Goal: Information Seeking & Learning: Find specific fact

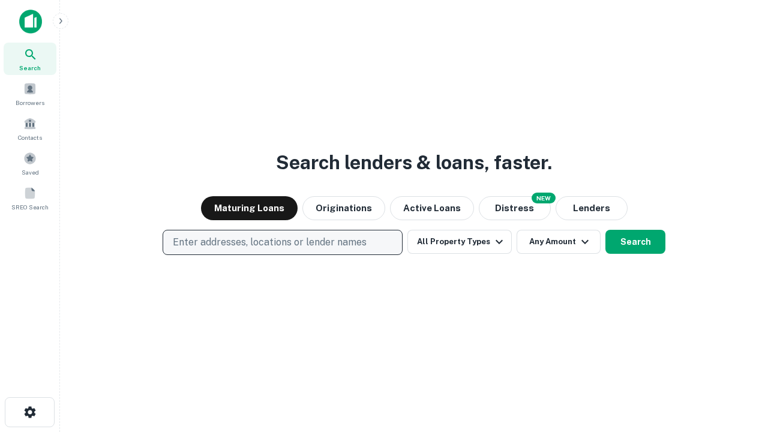
click at [282, 242] on p "Enter addresses, locations or lender names" at bounding box center [270, 242] width 194 height 14
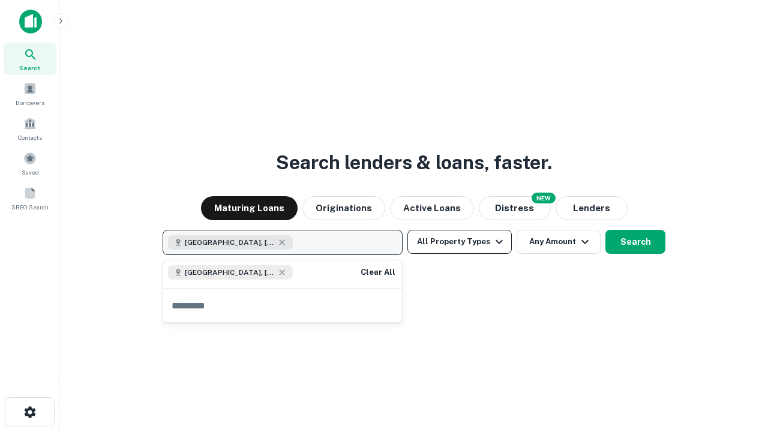
click at [460, 242] on button "All Property Types" at bounding box center [459, 242] width 104 height 24
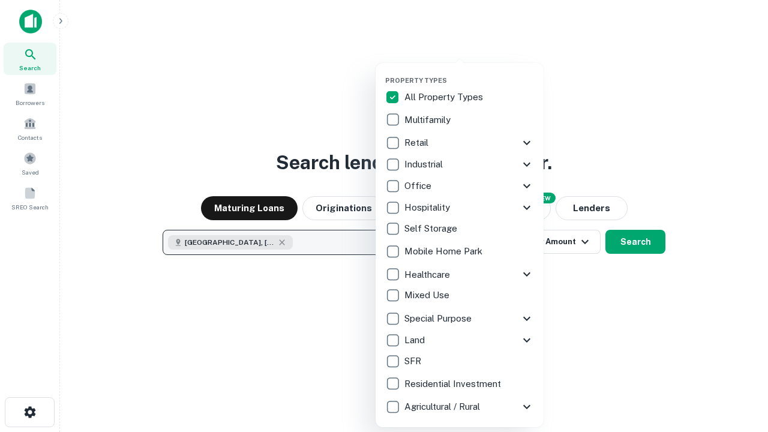
click at [469, 73] on button "button" at bounding box center [469, 73] width 168 height 1
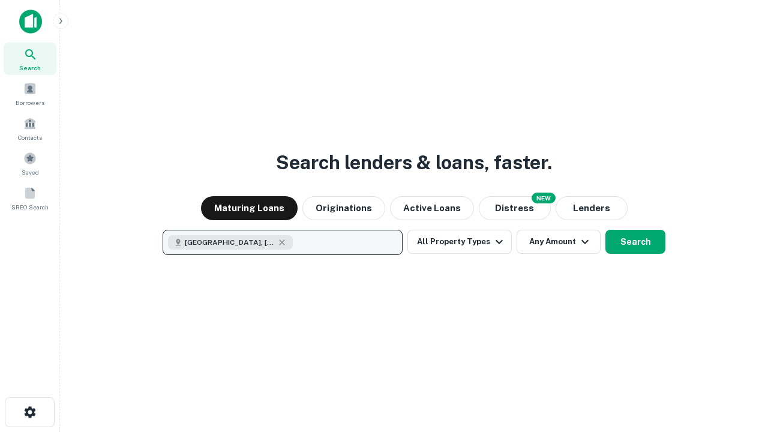
scroll to position [19, 0]
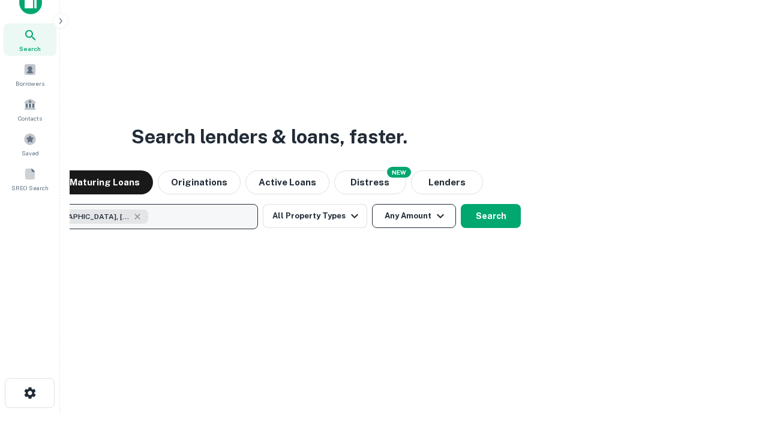
click at [372, 204] on button "Any Amount" at bounding box center [414, 216] width 84 height 24
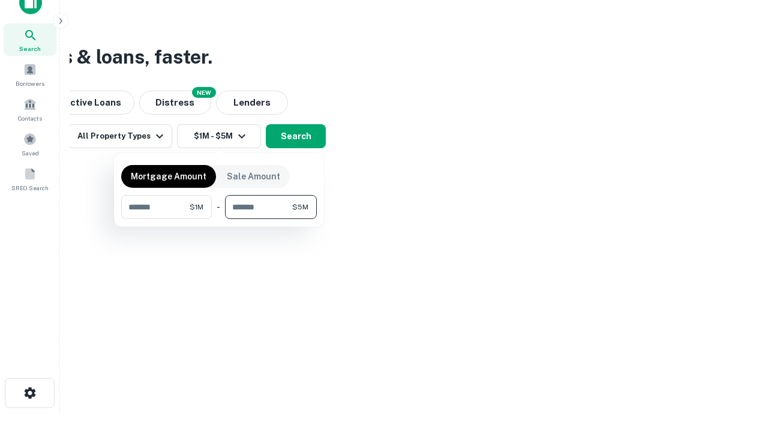
type input "*******"
click at [219, 219] on button "button" at bounding box center [219, 219] width 196 height 1
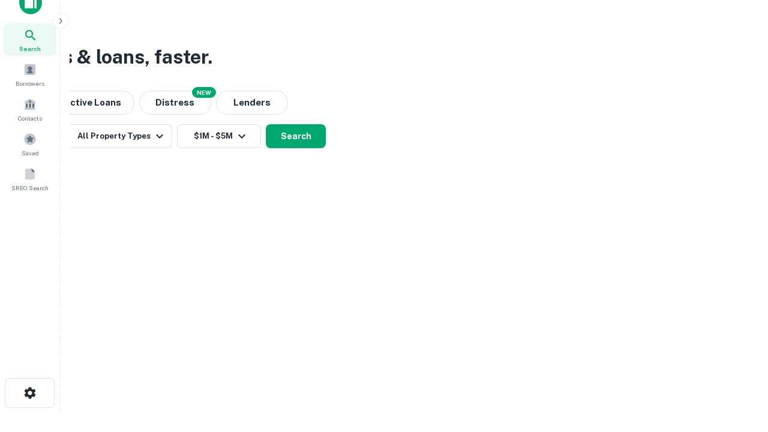
scroll to position [19, 0]
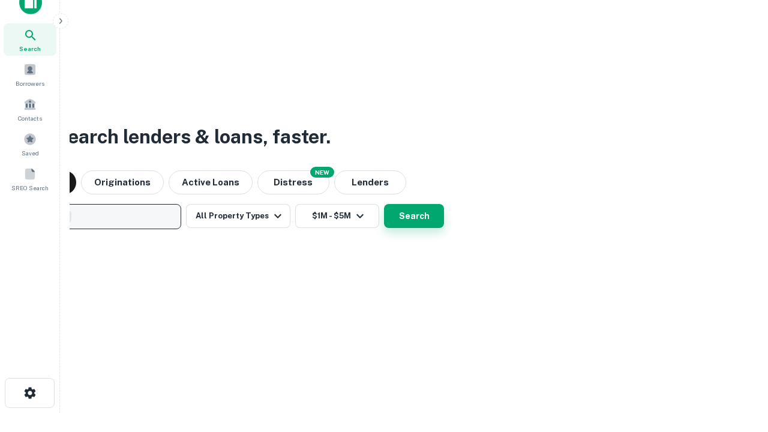
click at [384, 204] on button "Search" at bounding box center [414, 216] width 60 height 24
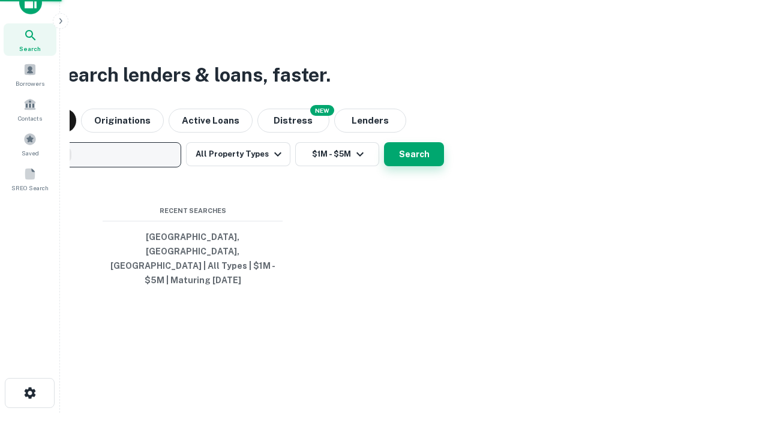
scroll to position [39, 340]
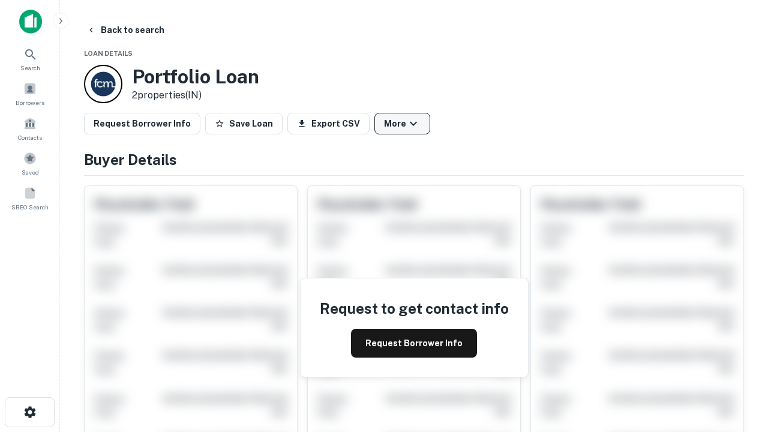
click at [402, 124] on button "More" at bounding box center [402, 124] width 56 height 22
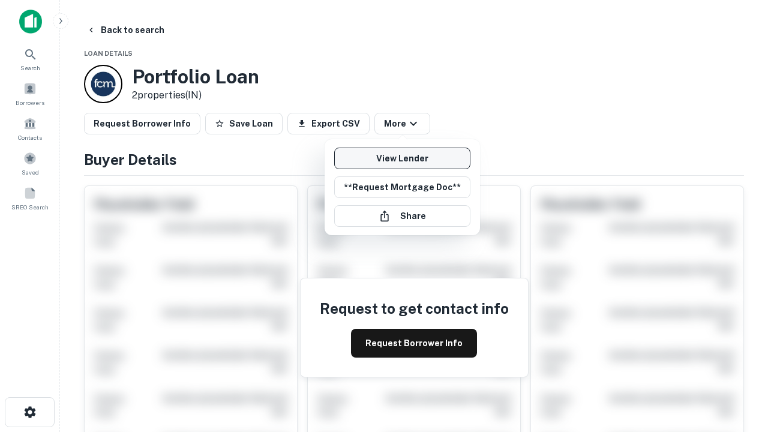
click at [402, 158] on link "View Lender" at bounding box center [402, 159] width 136 height 22
